Goal: Check status

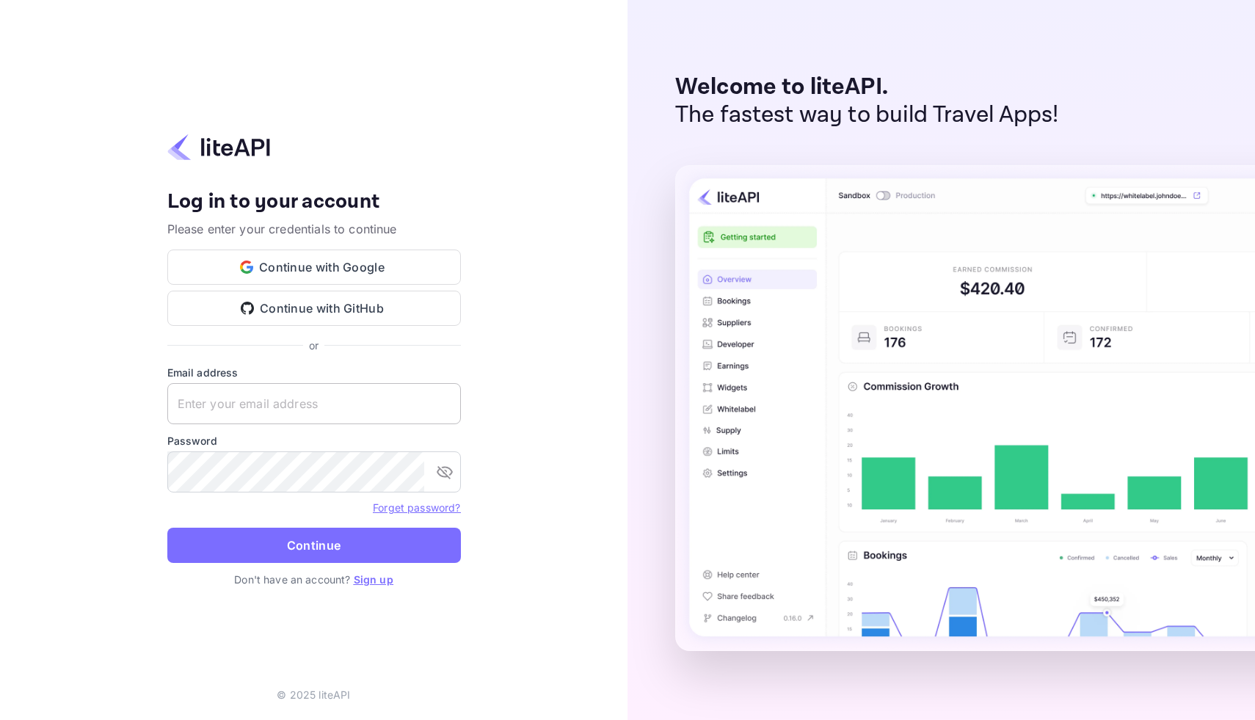
drag, startPoint x: 293, startPoint y: 412, endPoint x: 285, endPoint y: 409, distance: 8.6
click at [292, 412] on input "text" at bounding box center [314, 403] width 294 height 41
click at [287, 404] on input "text" at bounding box center [314, 403] width 294 height 41
click at [285, 409] on input "text" at bounding box center [314, 403] width 294 height 41
type input "services@withjoy.com"
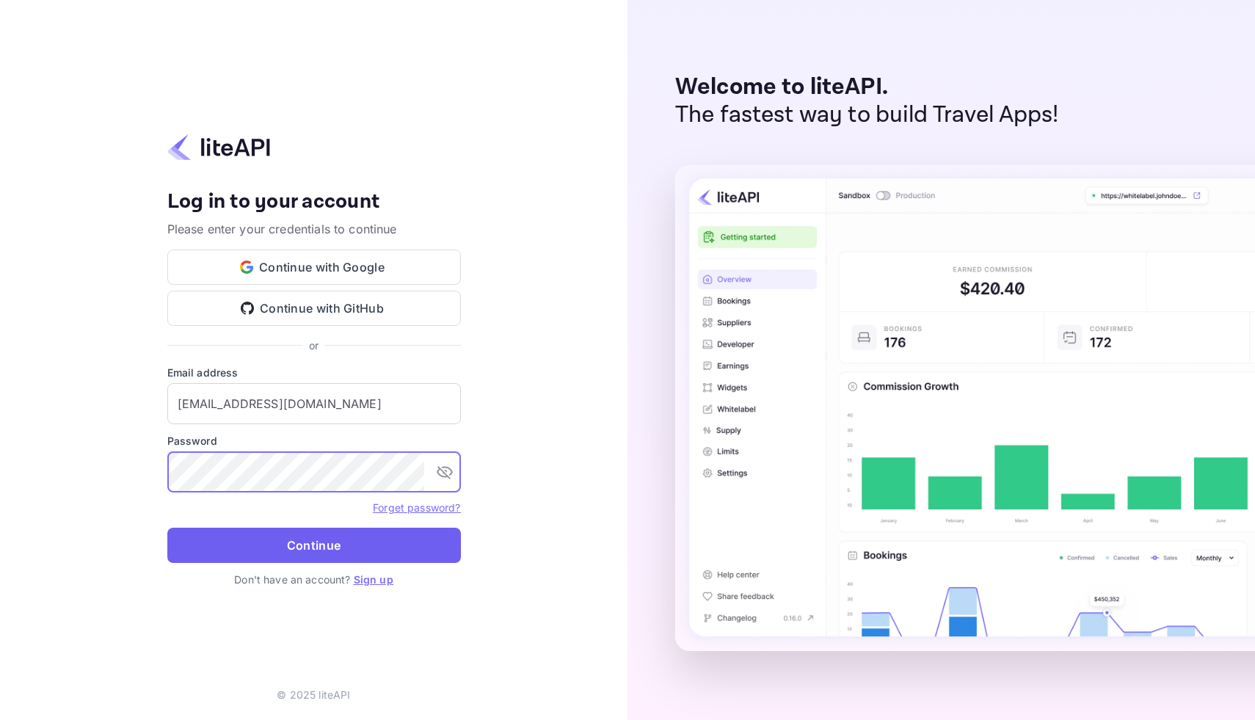
click at [319, 542] on button "Continue" at bounding box center [314, 545] width 294 height 35
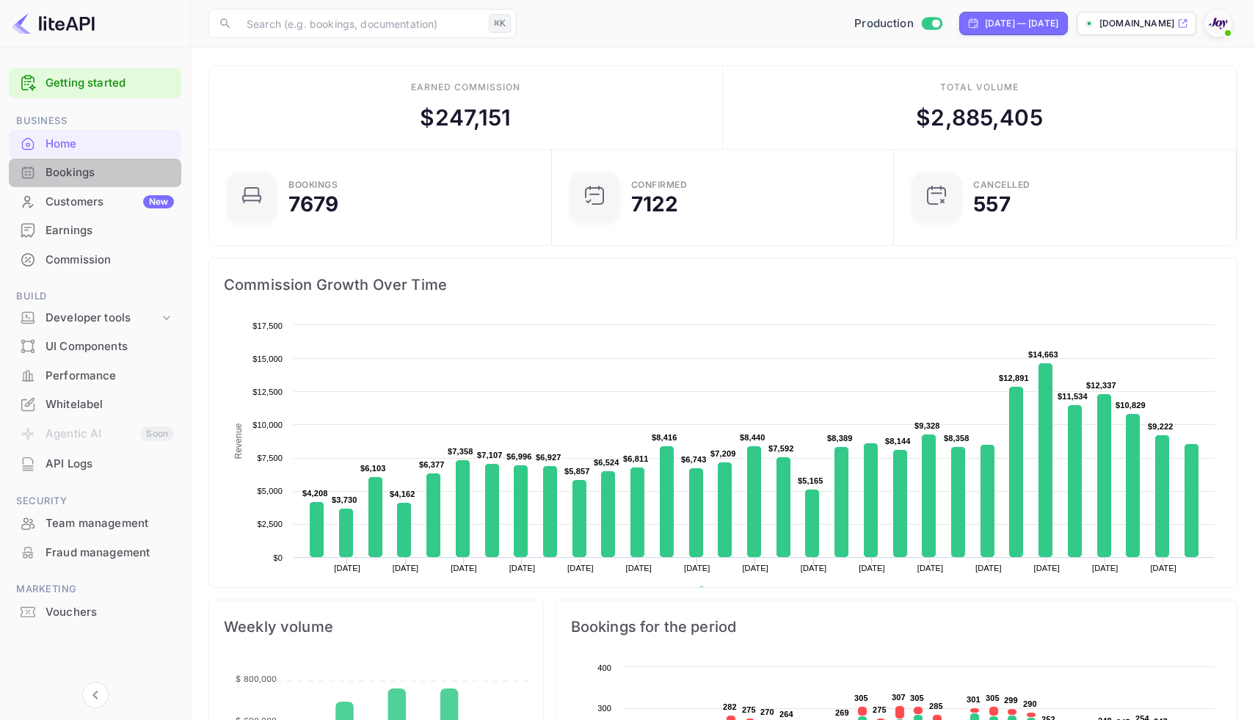
click at [70, 169] on div "Bookings" at bounding box center [110, 172] width 128 height 17
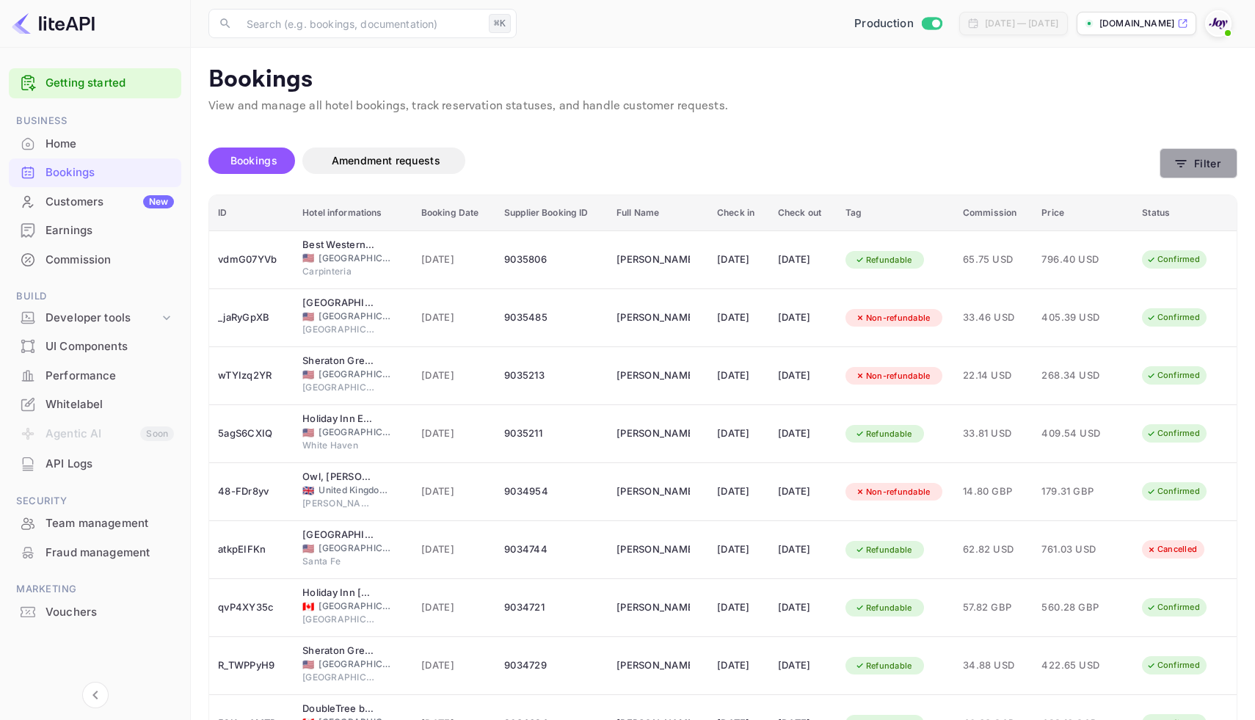
click at [1210, 165] on button "Filter" at bounding box center [1199, 163] width 78 height 30
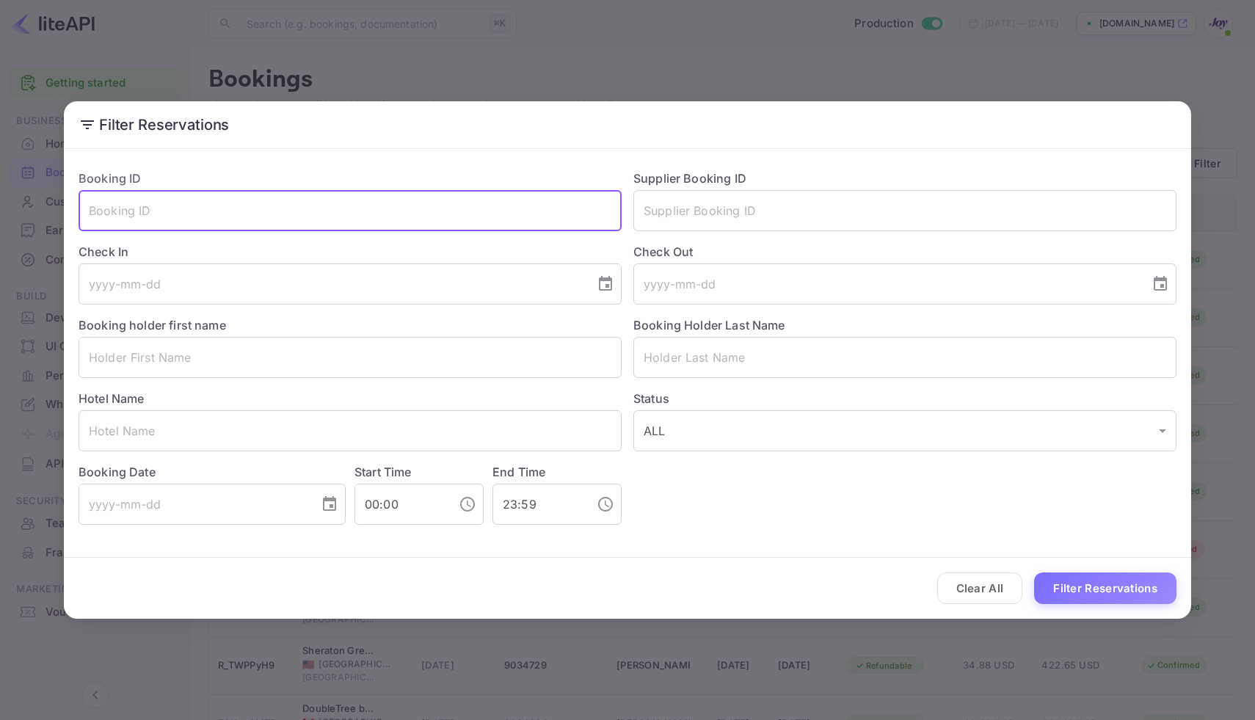
click at [415, 211] on input "text" at bounding box center [350, 210] width 543 height 41
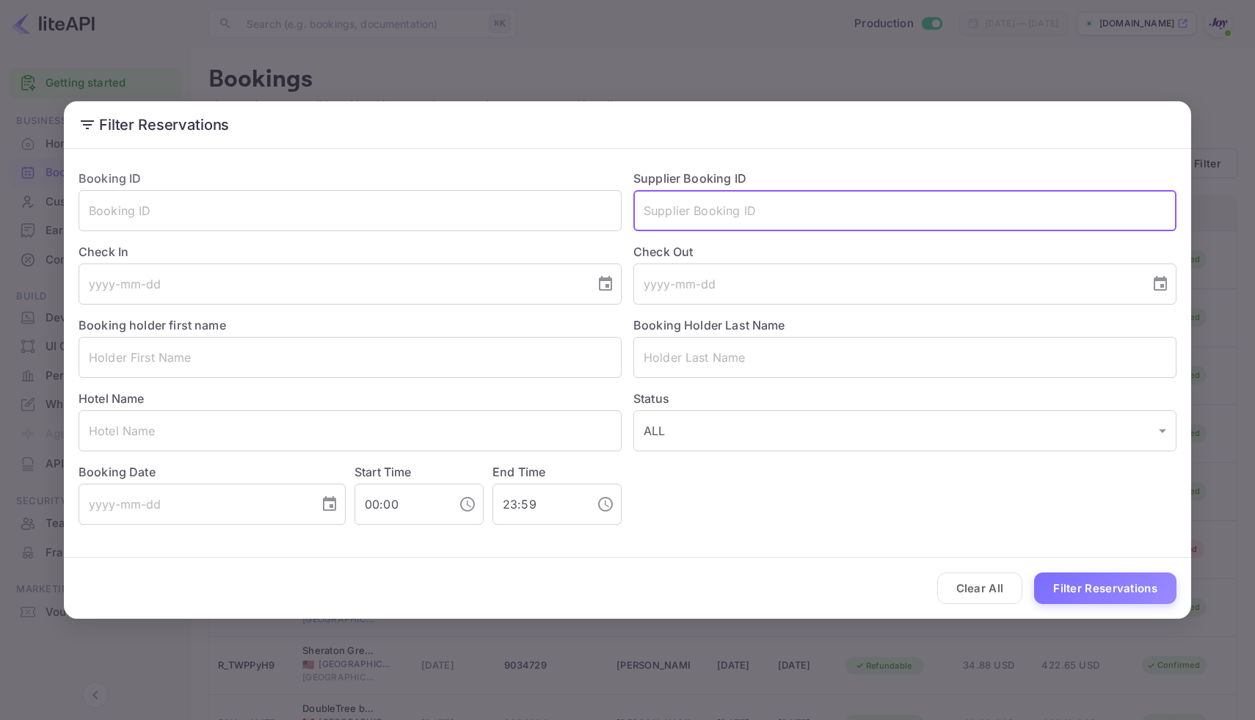
click at [715, 212] on input "text" at bounding box center [905, 210] width 543 height 41
paste input "b@EFDKrVFJ8FX@2"
type input "b@EFDKrVFJ8FX@2"
click at [825, 209] on input "text" at bounding box center [905, 210] width 543 height 41
paste input "6975740"
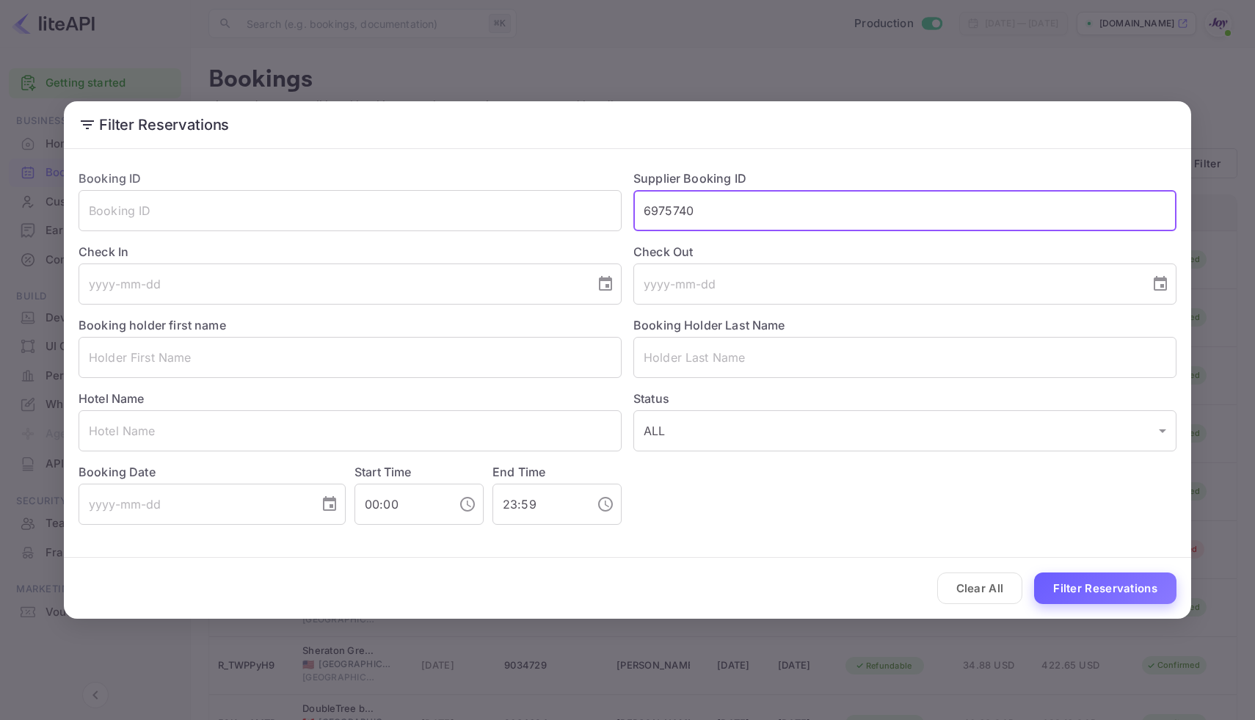
type input "6975740"
click at [1107, 578] on button "Filter Reservations" at bounding box center [1105, 589] width 142 height 32
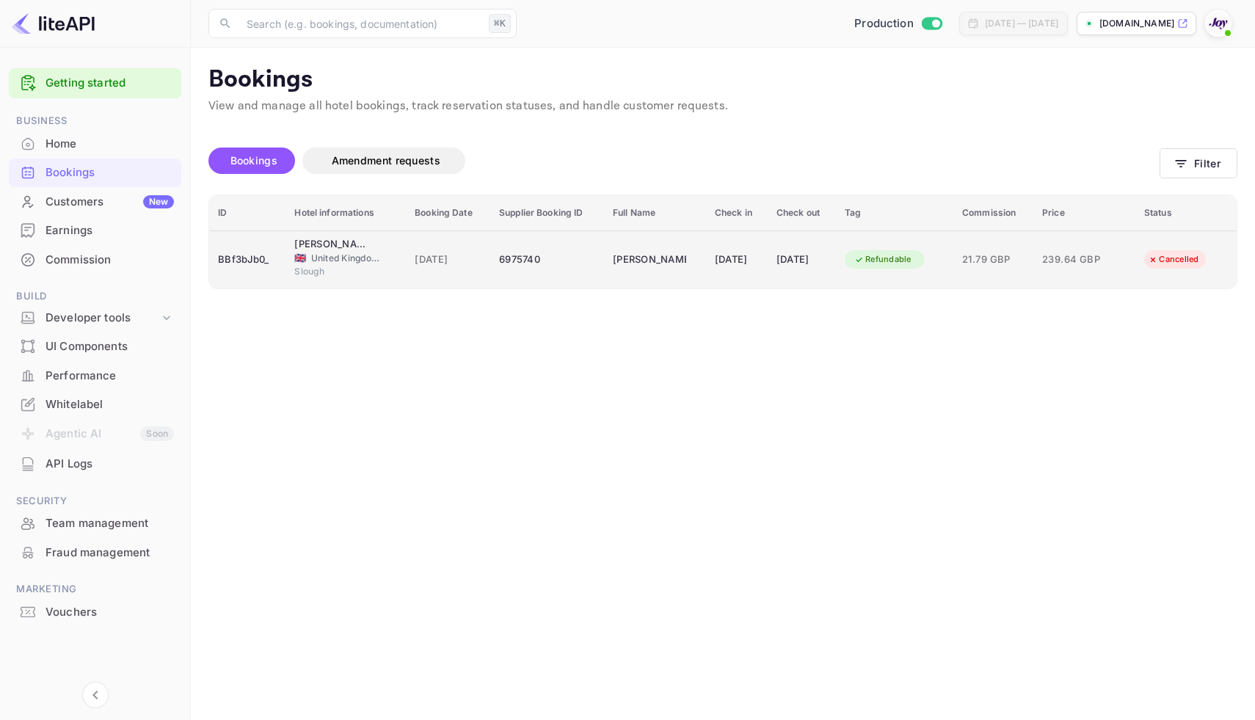
click at [679, 242] on td "[PERSON_NAME]" at bounding box center [655, 260] width 102 height 58
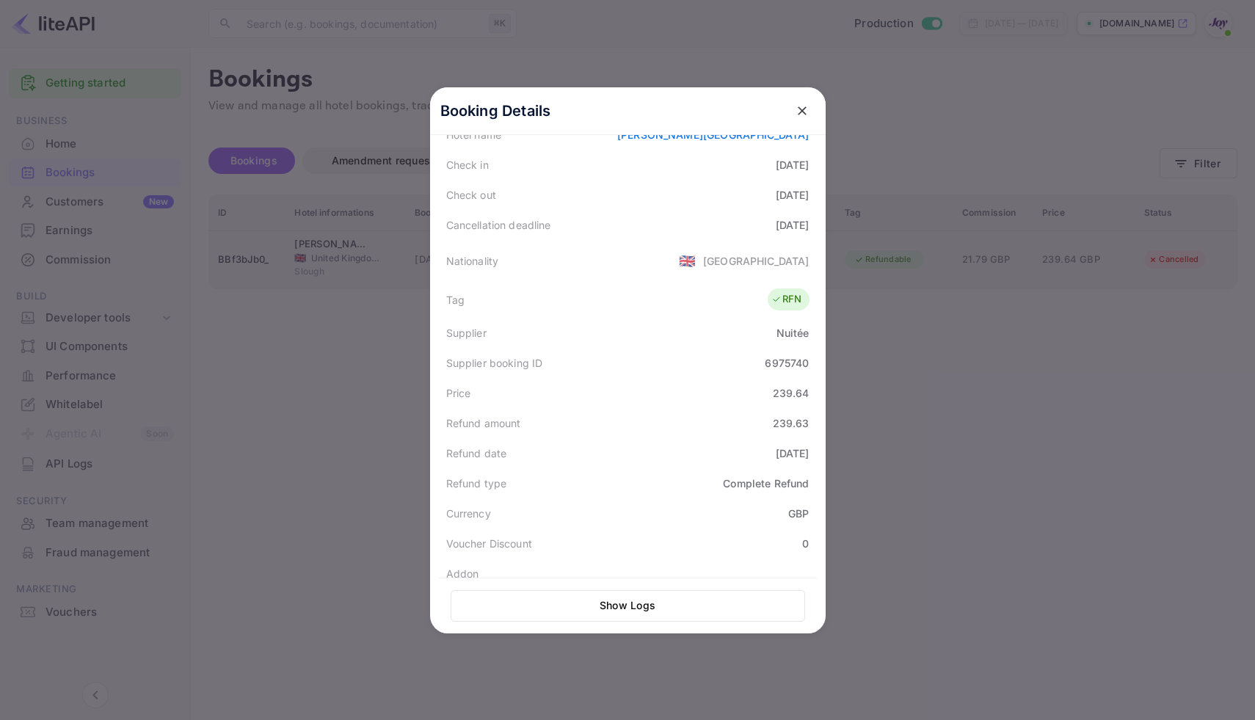
scroll to position [282, 0]
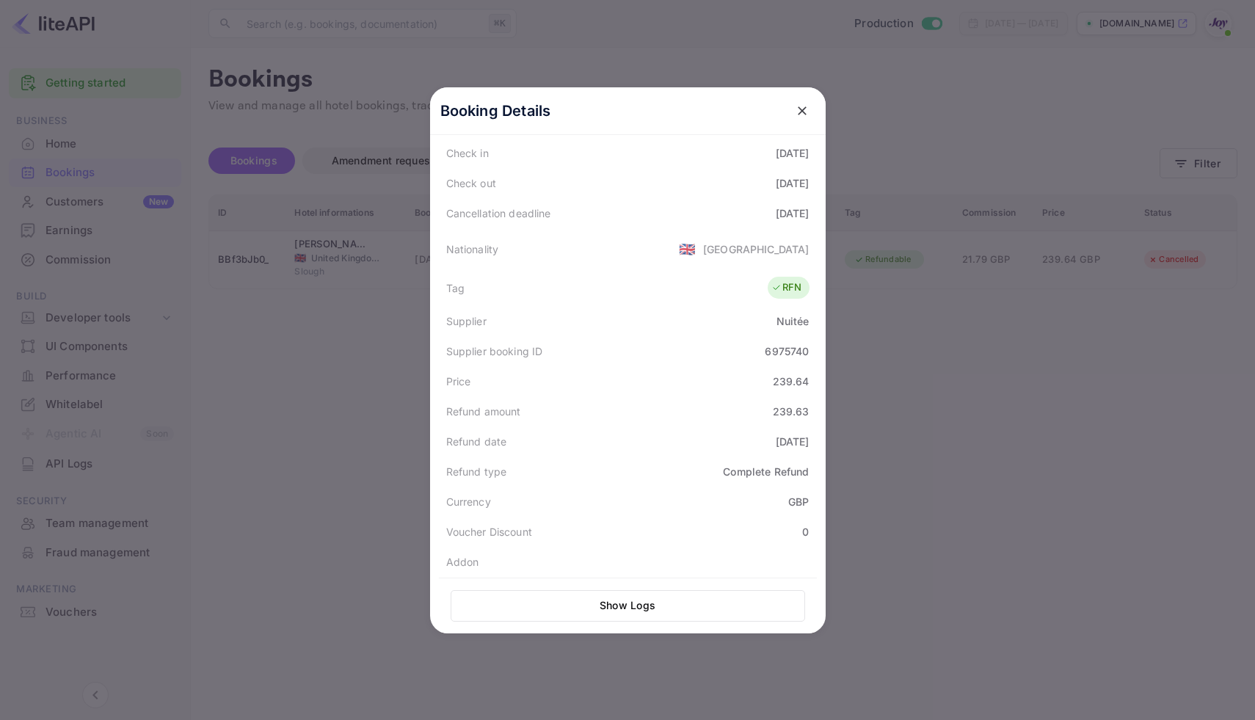
click at [997, 101] on div at bounding box center [627, 360] width 1255 height 720
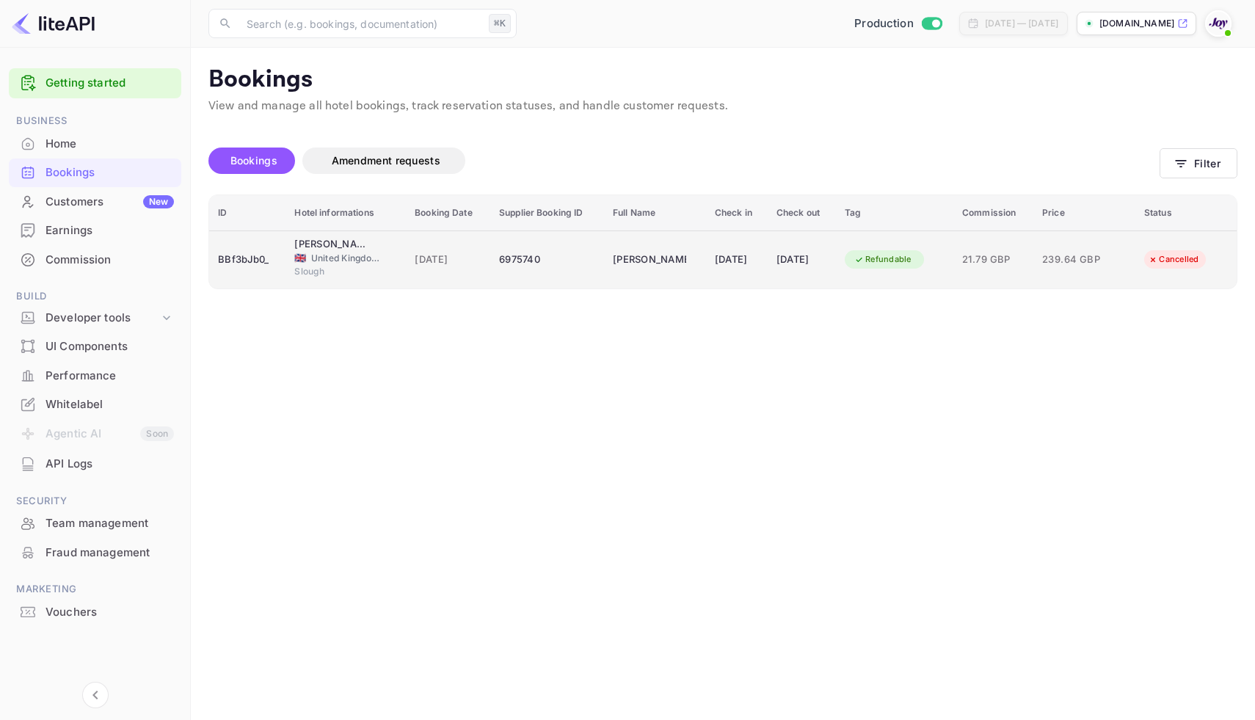
click at [604, 279] on td "[PERSON_NAME]" at bounding box center [655, 260] width 102 height 58
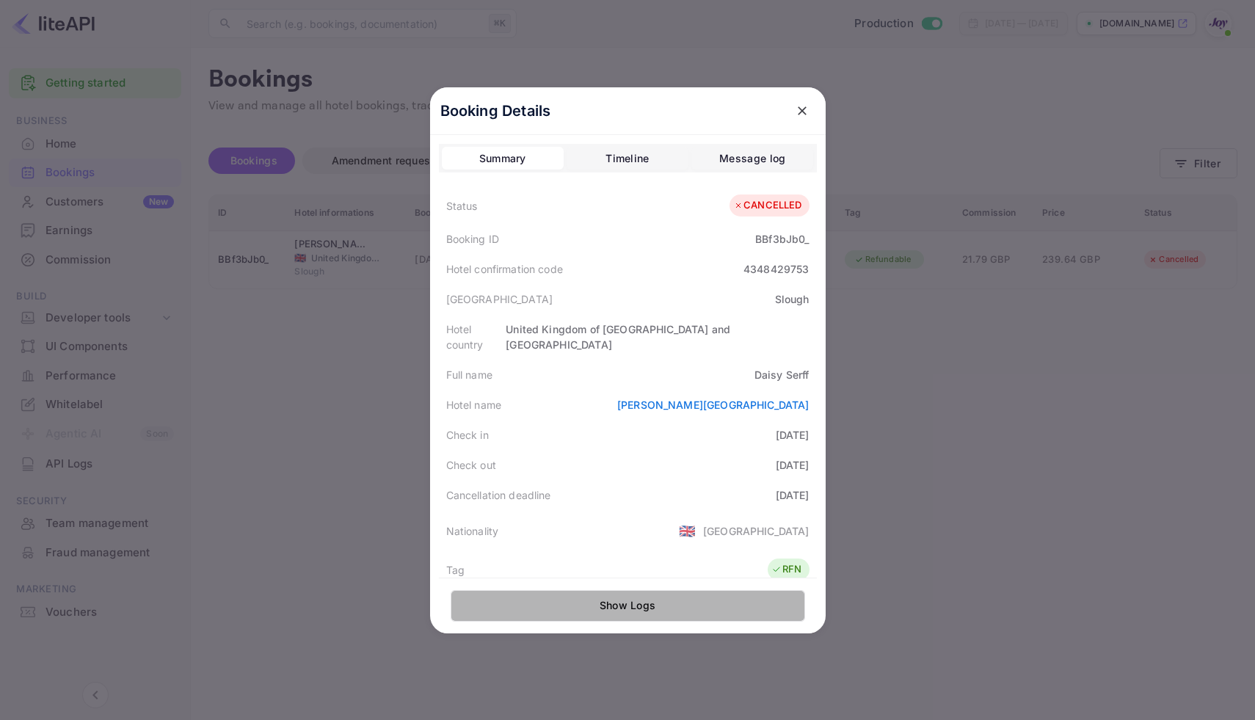
click at [612, 611] on button "Show Logs" at bounding box center [628, 606] width 355 height 32
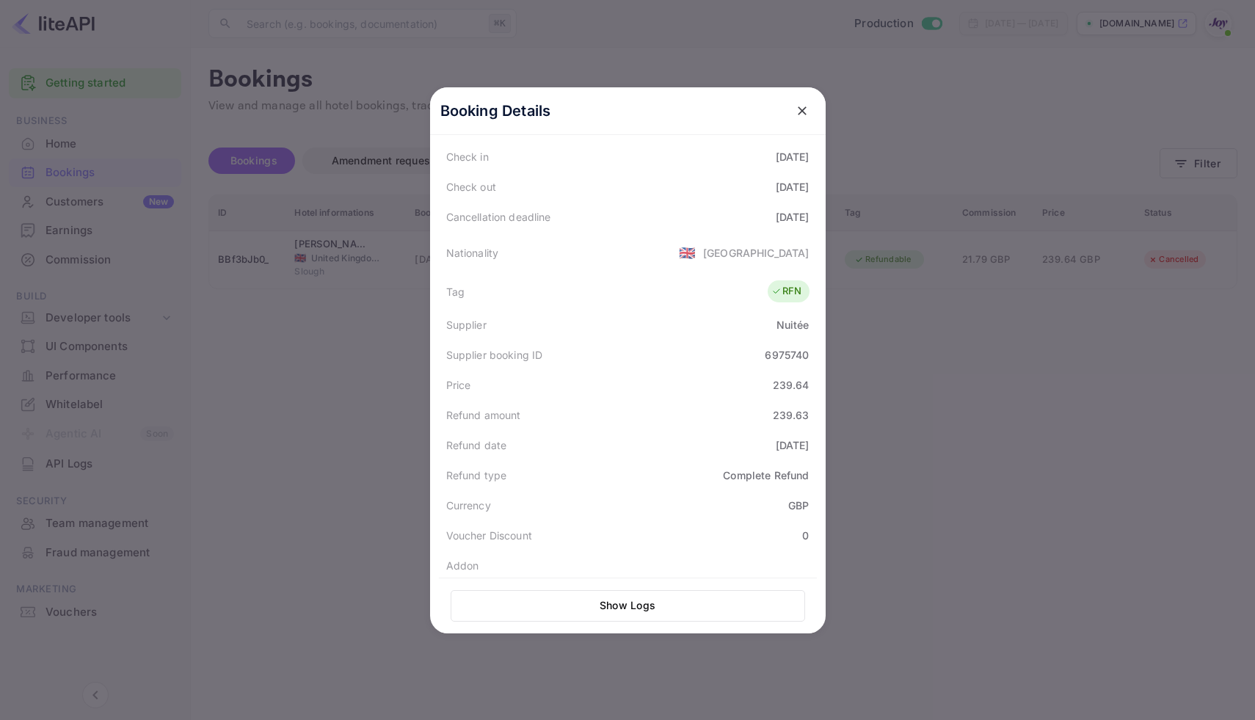
scroll to position [332, 0]
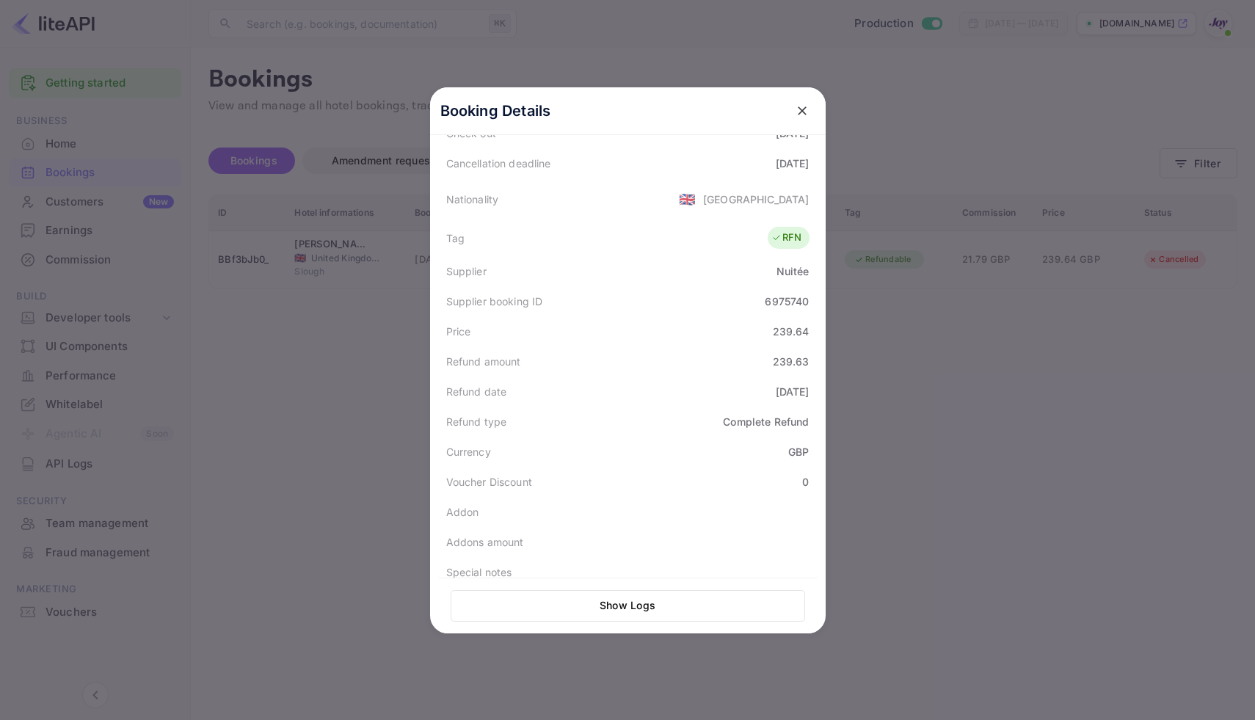
click at [626, 601] on button "Show Logs" at bounding box center [628, 606] width 355 height 32
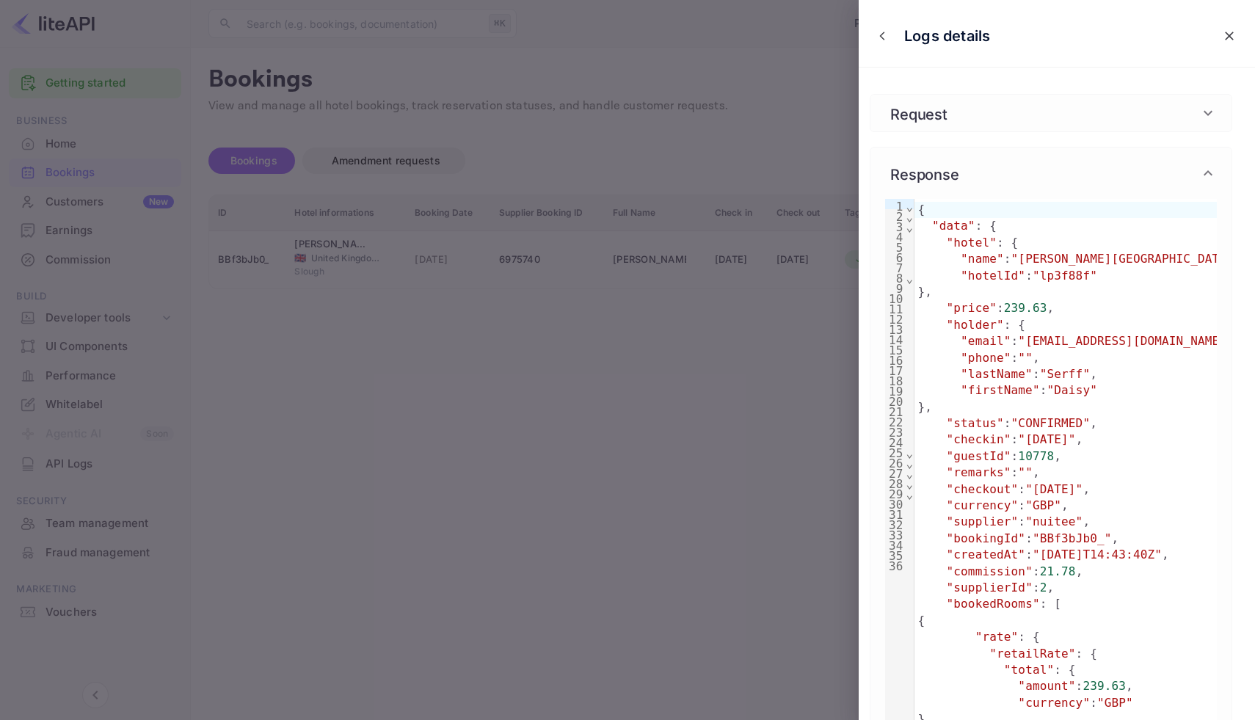
scroll to position [0, 0]
click at [692, 408] on div at bounding box center [627, 360] width 1255 height 720
